Goal: Task Accomplishment & Management: Manage account settings

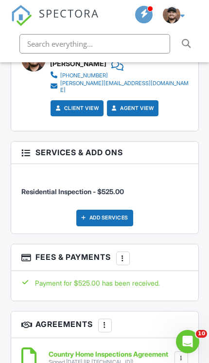
click at [118, 252] on div "More" at bounding box center [123, 259] width 14 height 14
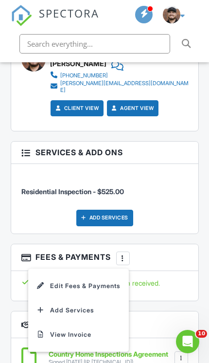
click at [109, 274] on li "Edit Fees & Payments" at bounding box center [78, 286] width 91 height 24
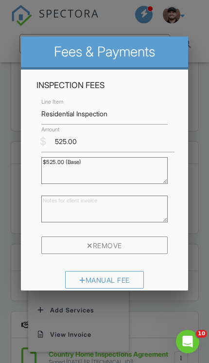
click at [200, 193] on div at bounding box center [104, 178] width 209 height 454
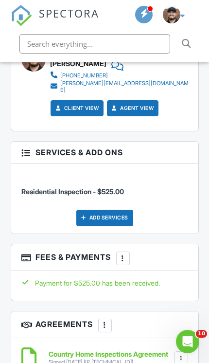
click at [124, 255] on div at bounding box center [123, 259] width 9 height 9
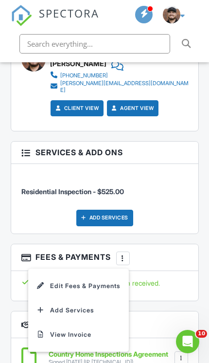
click at [83, 298] on li "Add Services" at bounding box center [78, 310] width 91 height 24
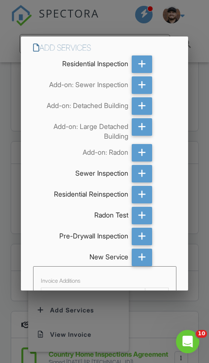
click at [141, 89] on icon at bounding box center [142, 85] width 8 height 18
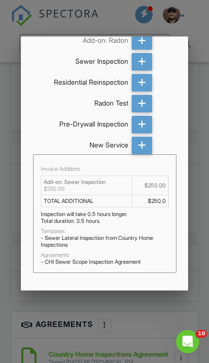
scroll to position [111, 0]
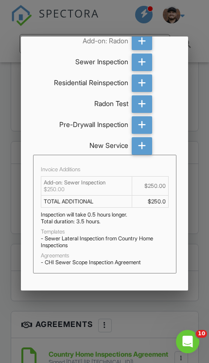
click at [143, 306] on div "Add Services (+ $250.0)" at bounding box center [150, 306] width 54 height 18
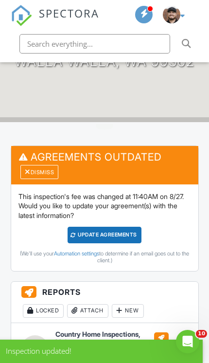
click at [125, 230] on div "Update Agreements" at bounding box center [105, 235] width 74 height 16
